Goal: Task Accomplishment & Management: Manage account settings

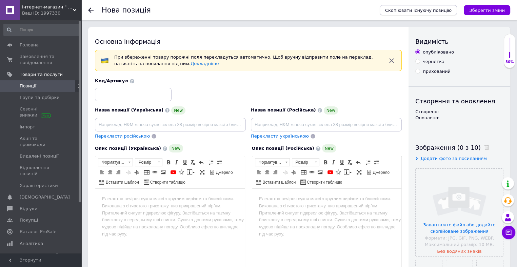
click at [443, 9] on span "Скопіювати існуючу позицію" at bounding box center [418, 10] width 66 height 5
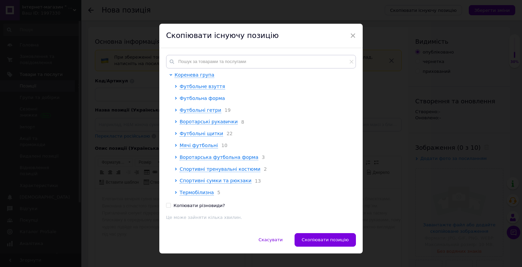
click at [214, 100] on span "Футбольна форма" at bounding box center [202, 98] width 45 height 5
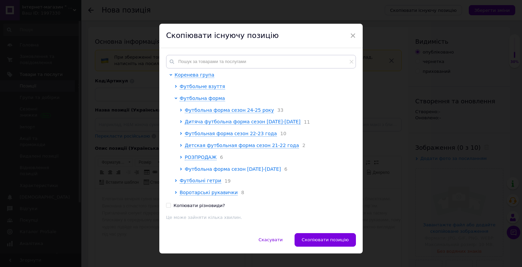
click at [193, 172] on span "Футбольна форма сезон [DATE]-[DATE]" at bounding box center [233, 168] width 96 height 5
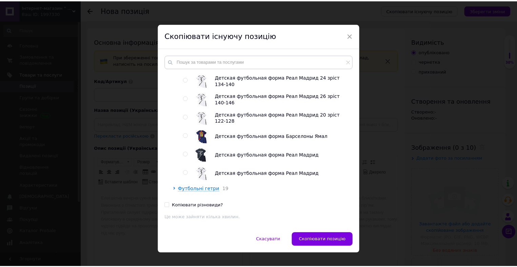
scroll to position [740, 0]
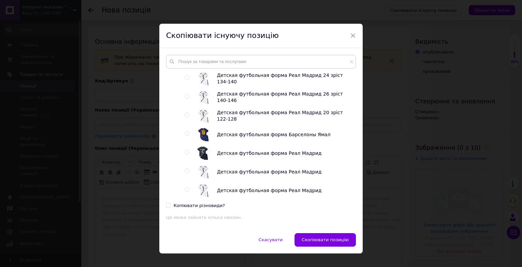
click at [186, 136] on input "radio" at bounding box center [187, 134] width 4 height 4
radio input "true"
click at [322, 240] on span "Скопіювати позицію" at bounding box center [325, 239] width 47 height 5
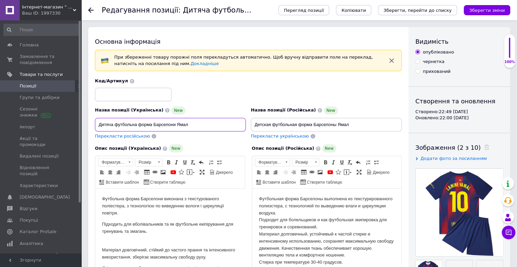
drag, startPoint x: 191, startPoint y: 126, endPoint x: 178, endPoint y: 125, distance: 13.2
click at [178, 125] on input "Дитяча футбольна форма Барселони Ямал" at bounding box center [170, 125] width 151 height 14
drag, startPoint x: 118, startPoint y: 125, endPoint x: 99, endPoint y: 121, distance: 19.4
click at [99, 121] on input "Дитяча футбольна форма [GEOGRAPHIC_DATA]" at bounding box center [170, 125] width 151 height 14
type input "Футбольна форма Барселони"
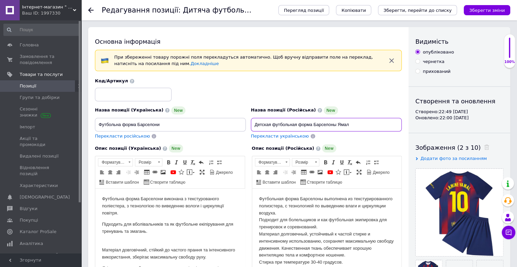
drag, startPoint x: 275, startPoint y: 125, endPoint x: 251, endPoint y: 124, distance: 23.8
click at [251, 124] on input "Детская футбольная форма Барселоны Ямал" at bounding box center [326, 125] width 151 height 14
drag, startPoint x: 333, startPoint y: 124, endPoint x: 320, endPoint y: 125, distance: 13.0
click at [320, 125] on input "Футбольная форма Барселоны Ямал" at bounding box center [326, 125] width 151 height 14
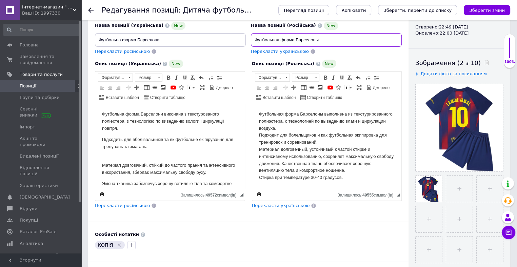
scroll to position [94, 0]
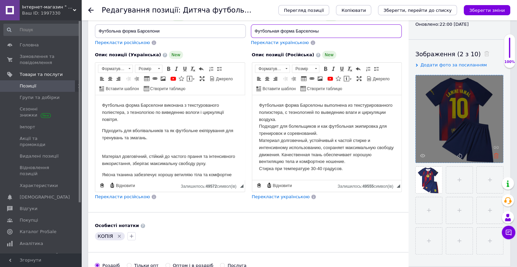
type input "Футбольная форма Барселоны"
click at [496, 156] on icon at bounding box center [496, 155] width 5 height 5
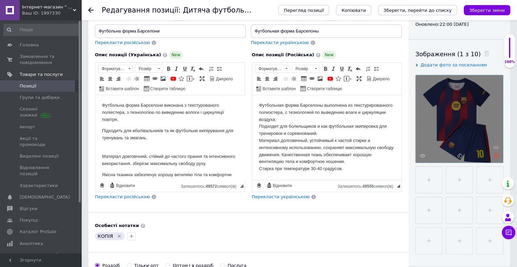
click at [496, 156] on icon at bounding box center [496, 155] width 5 height 5
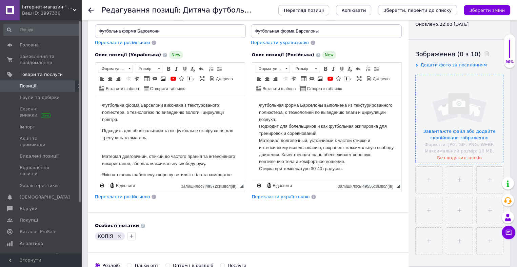
click at [461, 137] on input "file" at bounding box center [459, 118] width 87 height 87
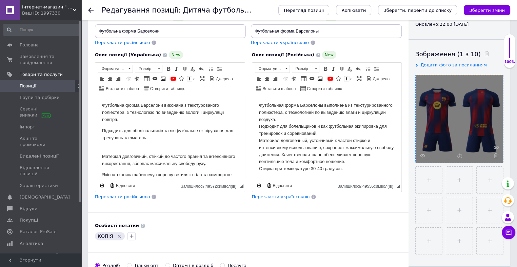
click at [118, 234] on icon "Видалити мітку" at bounding box center [119, 236] width 5 height 5
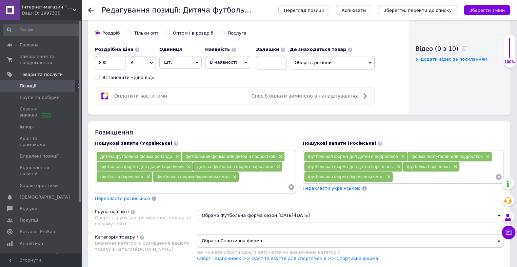
scroll to position [328, 0]
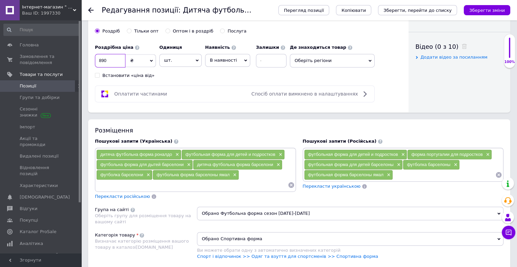
drag, startPoint x: 104, startPoint y: 59, endPoint x: 99, endPoint y: 59, distance: 5.1
click at [99, 59] on input "890" at bounding box center [110, 61] width 31 height 14
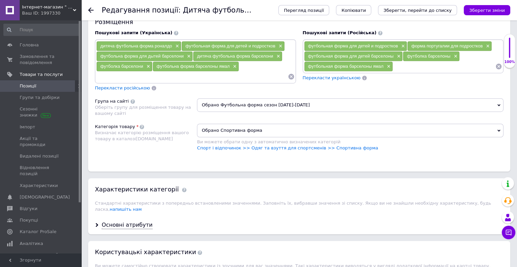
scroll to position [442, 0]
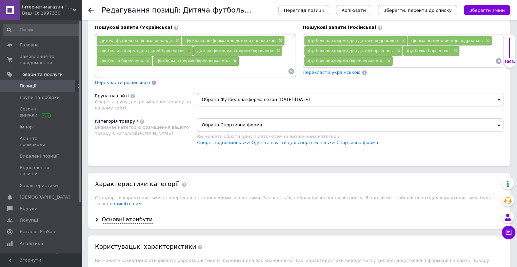
type input "950"
click at [189, 48] on span "×" at bounding box center [187, 51] width 5 height 6
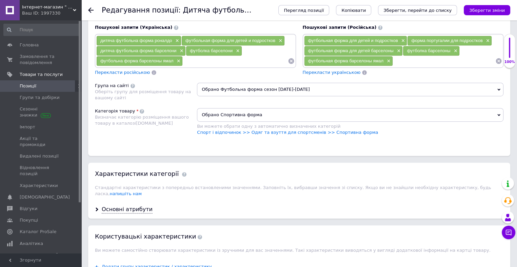
click at [189, 60] on input at bounding box center [235, 61] width 105 height 10
click at [182, 48] on span "×" at bounding box center [180, 51] width 5 height 6
click at [172, 56] on input at bounding box center [192, 61] width 192 height 10
type input "футбольна форма барселони"
click at [403, 38] on span "×" at bounding box center [402, 41] width 5 height 6
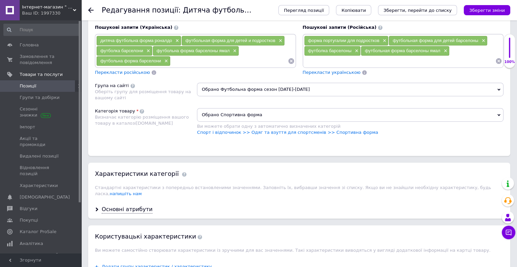
click at [486, 41] on div "футбольная форма для детей барселоны ×" at bounding box center [438, 40] width 98 height 9
click at [483, 39] on span "×" at bounding box center [482, 41] width 5 height 6
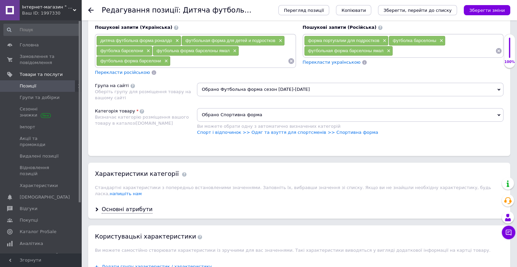
click at [399, 51] on input at bounding box center [444, 51] width 102 height 10
type input "футбольна форма барселони"
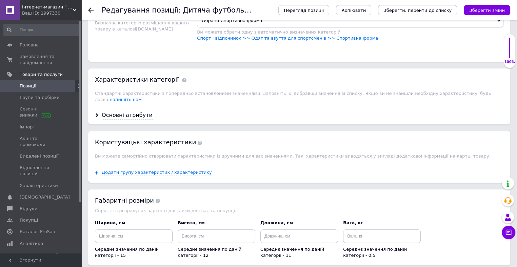
scroll to position [544, 0]
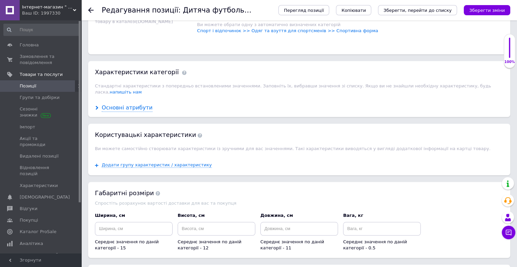
click at [137, 104] on div "Основні атрибути" at bounding box center [127, 108] width 51 height 8
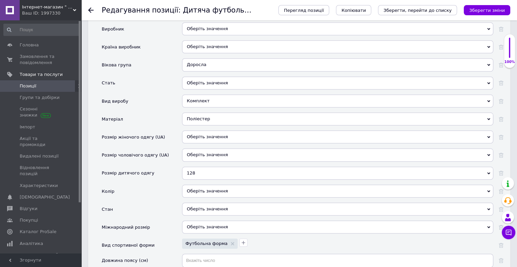
scroll to position [642, 0]
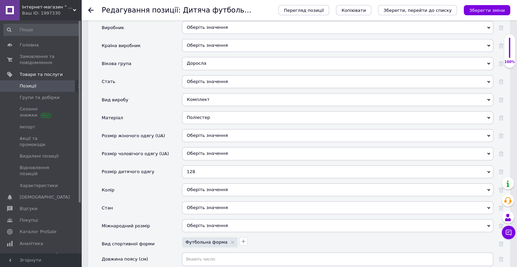
click at [198, 165] on div "128" at bounding box center [337, 171] width 311 height 13
click at [210, 165] on div "128" at bounding box center [337, 171] width 311 height 13
click at [499, 170] on use at bounding box center [501, 172] width 5 height 5
click at [206, 147] on div "Оберіть значення" at bounding box center [337, 153] width 311 height 13
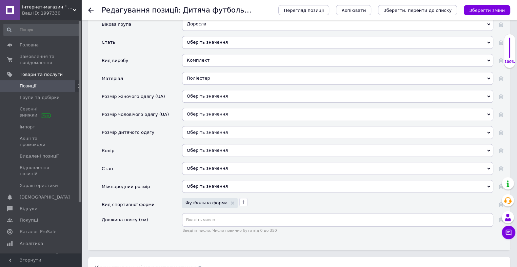
scroll to position [682, 0]
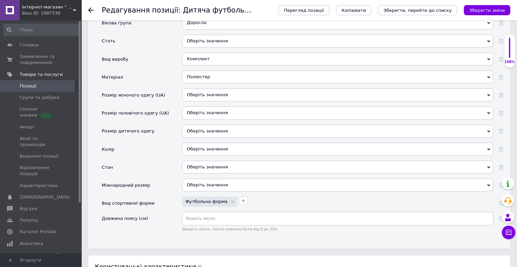
click at [194, 179] on div "Оберіть значення" at bounding box center [337, 185] width 311 height 13
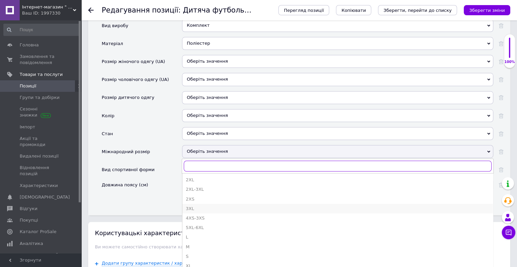
scroll to position [716, 0]
click at [190, 253] on div "S" at bounding box center [338, 256] width 304 height 6
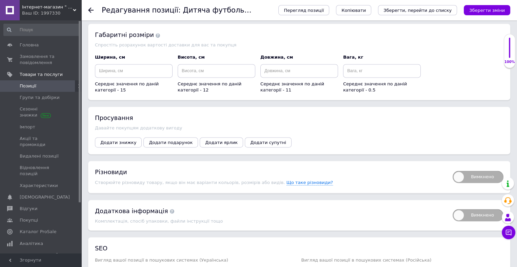
scroll to position [973, 0]
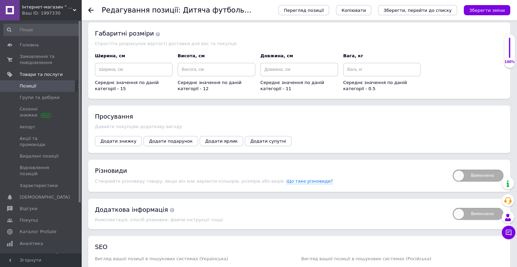
click at [481, 170] on span "Вимкнено" at bounding box center [478, 176] width 51 height 12
click at [453, 169] on input "Вимкнено" at bounding box center [450, 167] width 4 height 4
checkbox input "true"
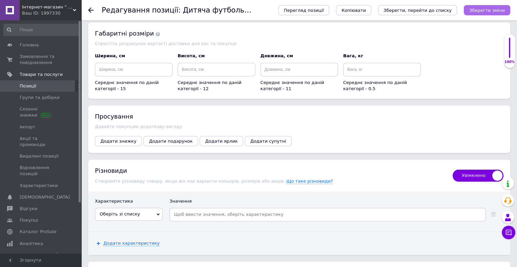
click at [495, 11] on icon "Зберегти зміни" at bounding box center [487, 10] width 36 height 5
type input "Футбольна форма Барселони"
type input "Футбольная форма Барселоны"
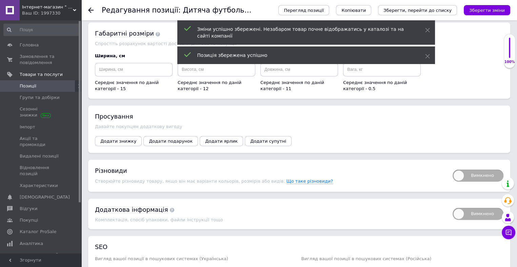
click at [472, 173] on div "Вимкнено" at bounding box center [475, 175] width 58 height 18
click at [472, 171] on span "Вимкнено" at bounding box center [478, 176] width 51 height 12
click at [453, 170] on input "Вимкнено" at bounding box center [450, 167] width 4 height 4
checkbox input "true"
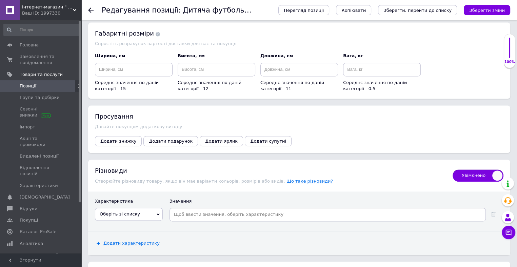
click at [158, 213] on icon at bounding box center [158, 214] width 3 height 3
click at [140, 252] on li "Международный размер" at bounding box center [128, 256] width 67 height 9
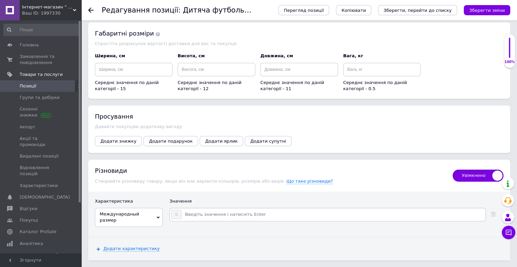
click at [193, 210] on input at bounding box center [333, 215] width 302 height 10
type input "M"
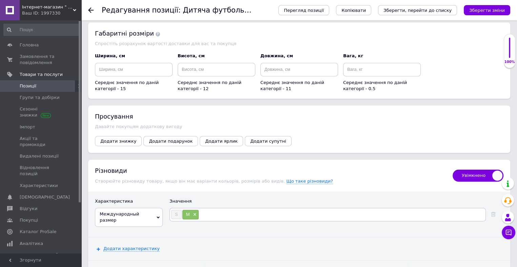
type input "L"
click at [498, 6] on button "Зберегти зміни" at bounding box center [487, 10] width 46 height 10
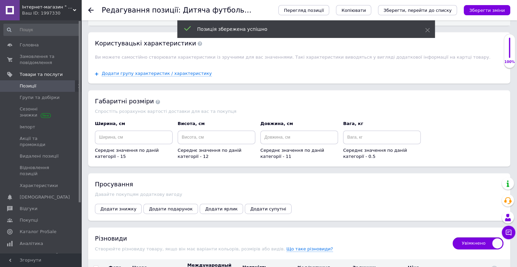
scroll to position [1007, 0]
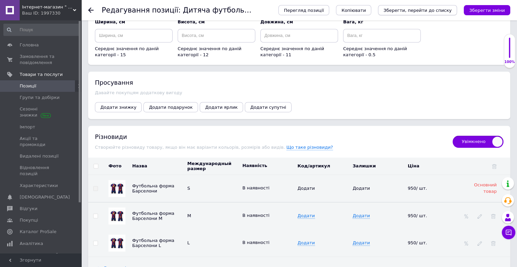
click at [428, 10] on icon "Зберегти, перейти до списку" at bounding box center [417, 10] width 68 height 5
